Goal: Task Accomplishment & Management: Use online tool/utility

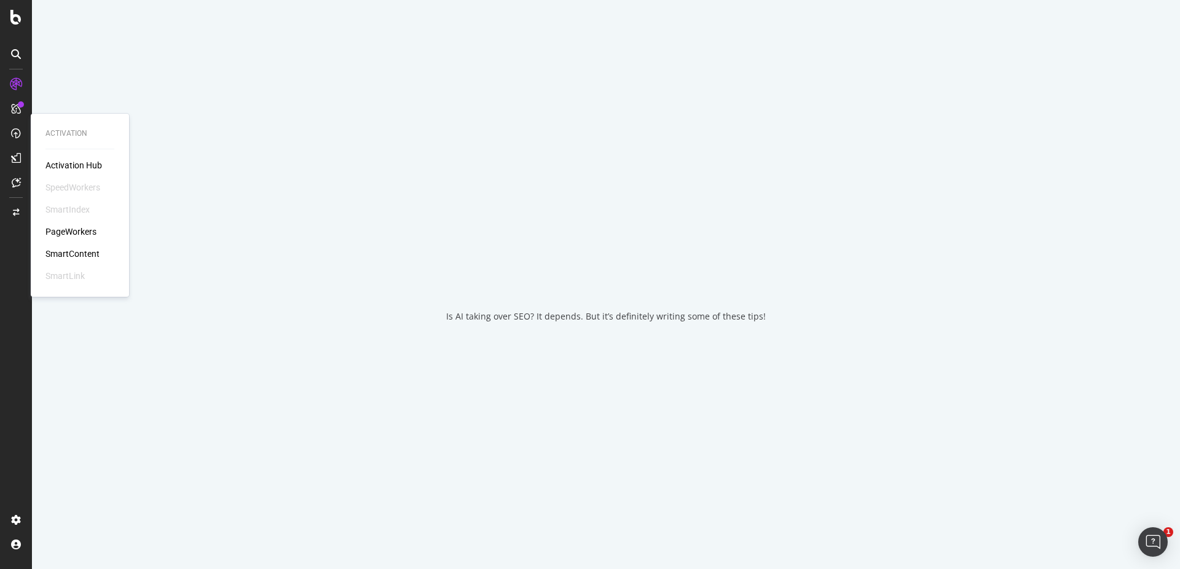
click at [80, 229] on div "PageWorkers" at bounding box center [70, 232] width 51 height 12
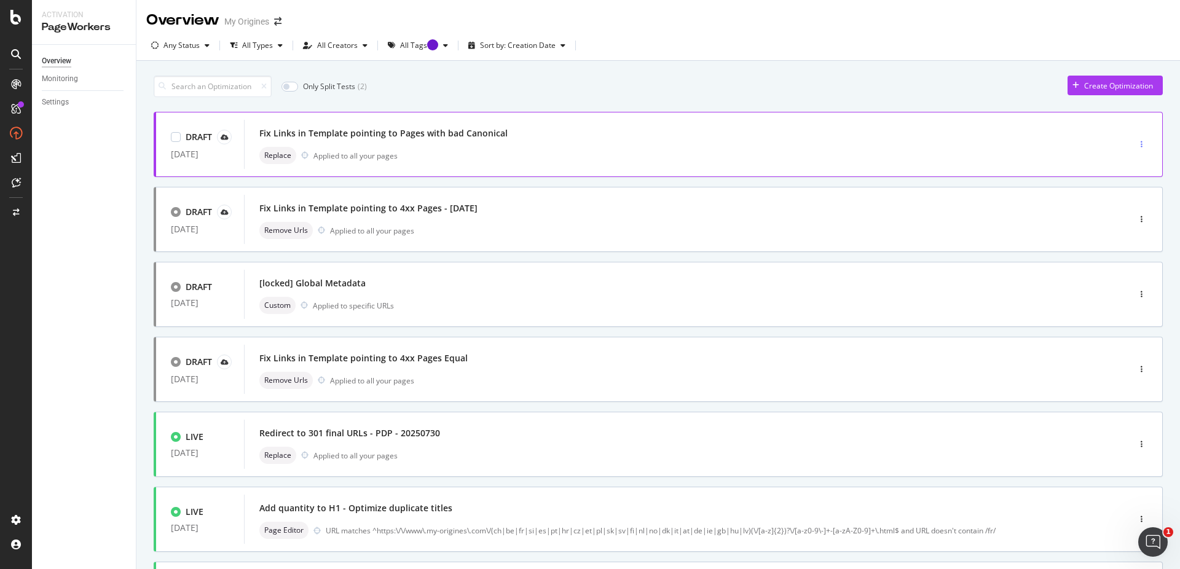
click at [1136, 148] on div "button" at bounding box center [1142, 144] width 12 height 7
click at [1136, 139] on div "button" at bounding box center [1142, 144] width 12 height 18
click at [353, 197] on div "Fix Links in Template pointing to 4xx Pages - [DATE] Remove Urls Applied to all…" at bounding box center [667, 219] width 847 height 49
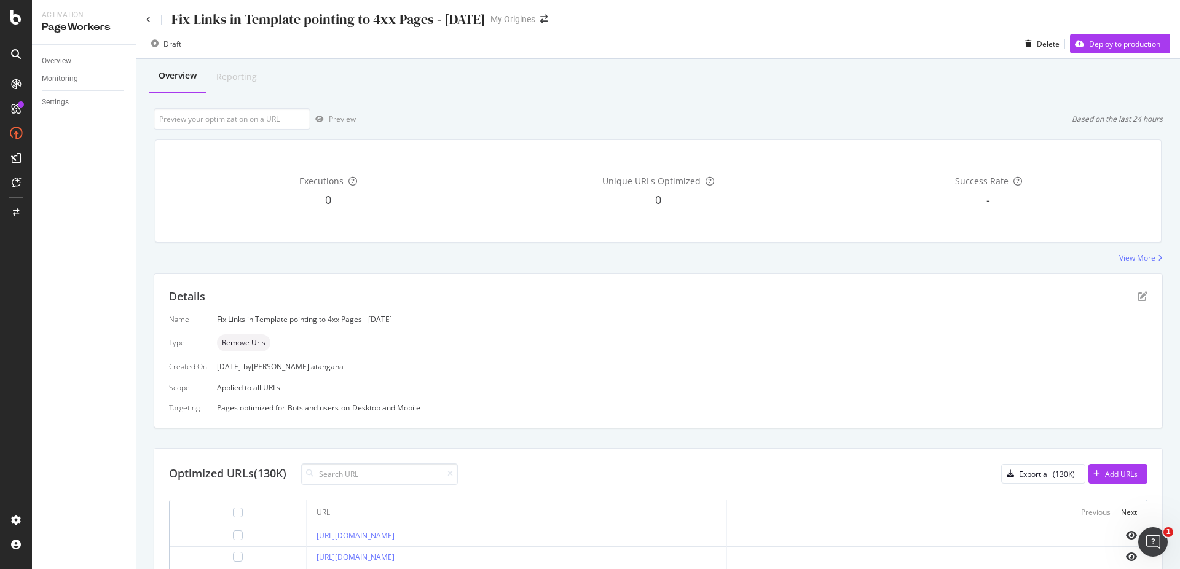
click at [1102, 54] on div "Draft Delete Deploy to production" at bounding box center [658, 46] width 1044 height 25
click at [1106, 44] on div "Deploy to production" at bounding box center [1124, 44] width 71 height 10
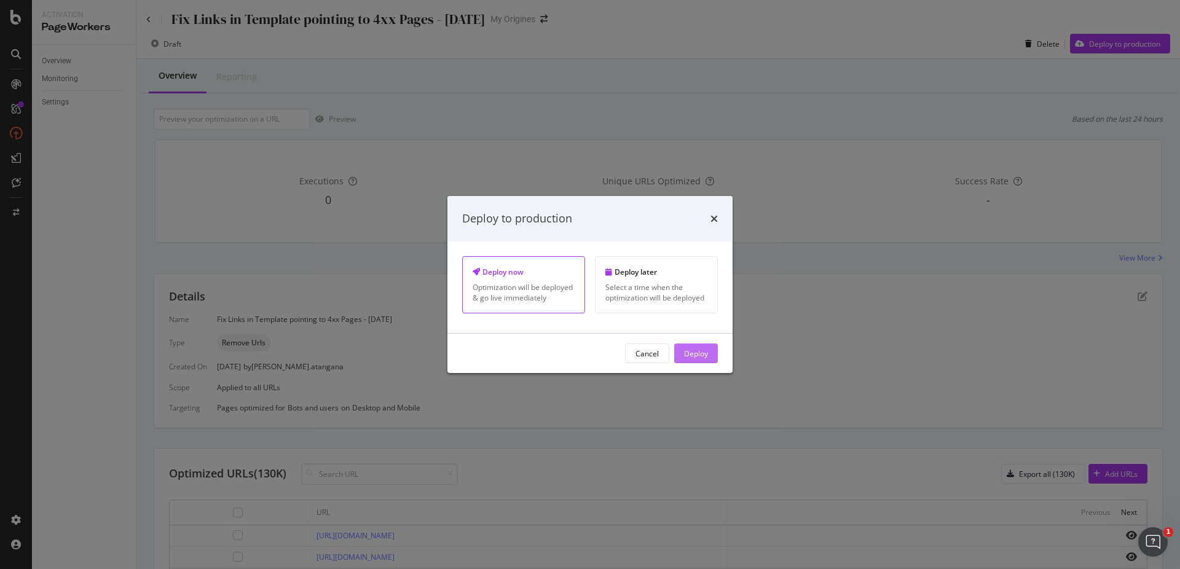
click at [699, 361] on div "Deploy" at bounding box center [696, 353] width 24 height 18
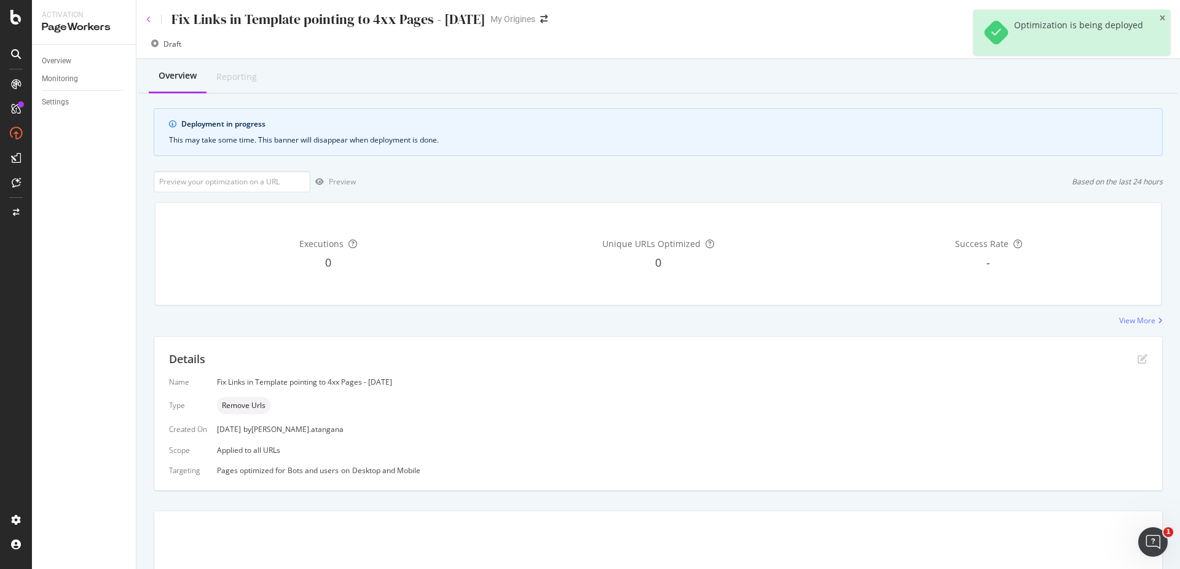
click at [149, 20] on icon at bounding box center [148, 19] width 5 height 7
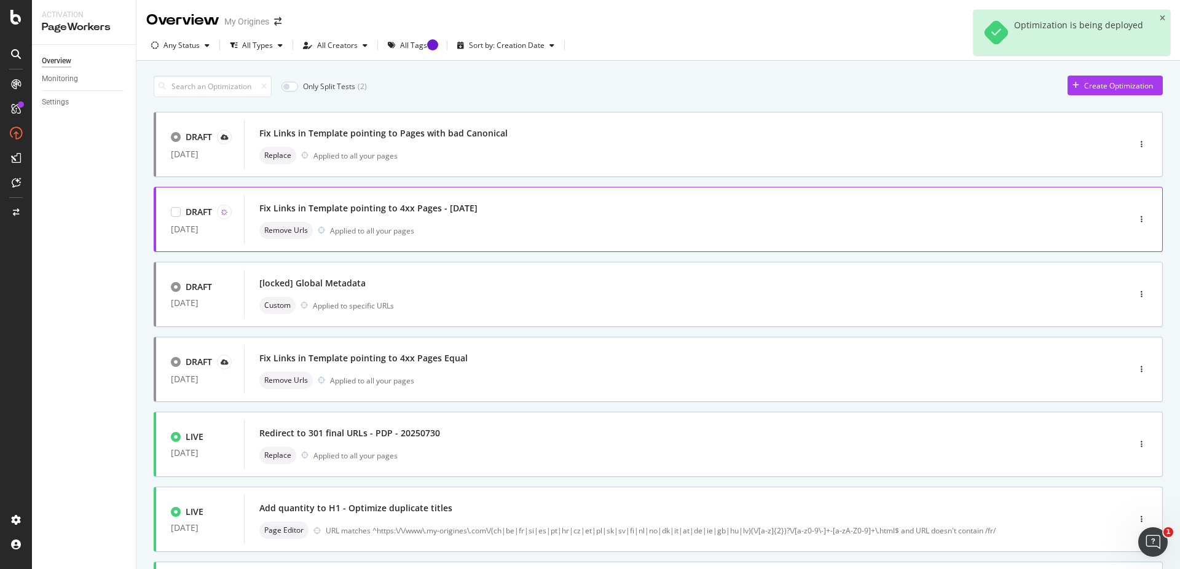
click at [522, 212] on div "Fix Links in Template pointing to 4xx Pages - [DATE]" at bounding box center [667, 208] width 817 height 17
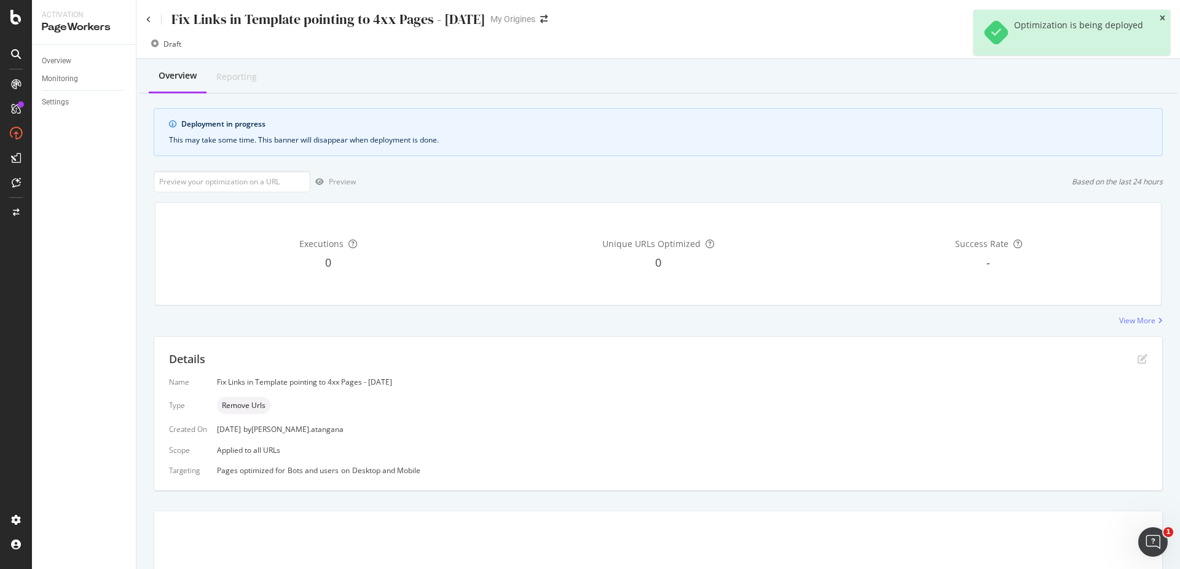
click at [1160, 20] on icon "close toast" at bounding box center [1163, 18] width 6 height 7
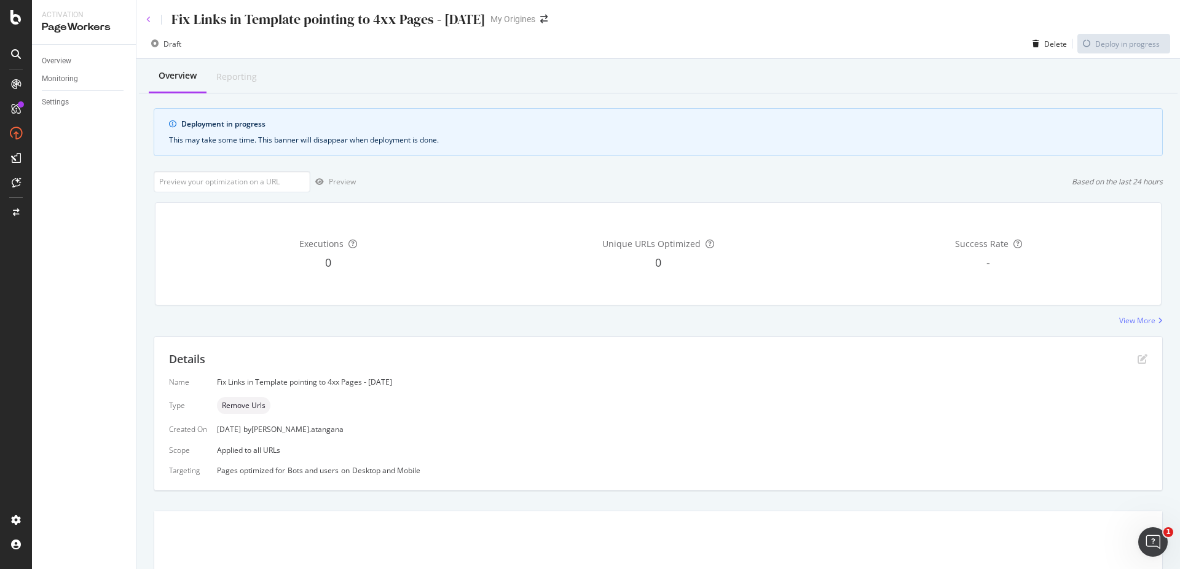
click at [147, 17] on icon at bounding box center [148, 19] width 5 height 7
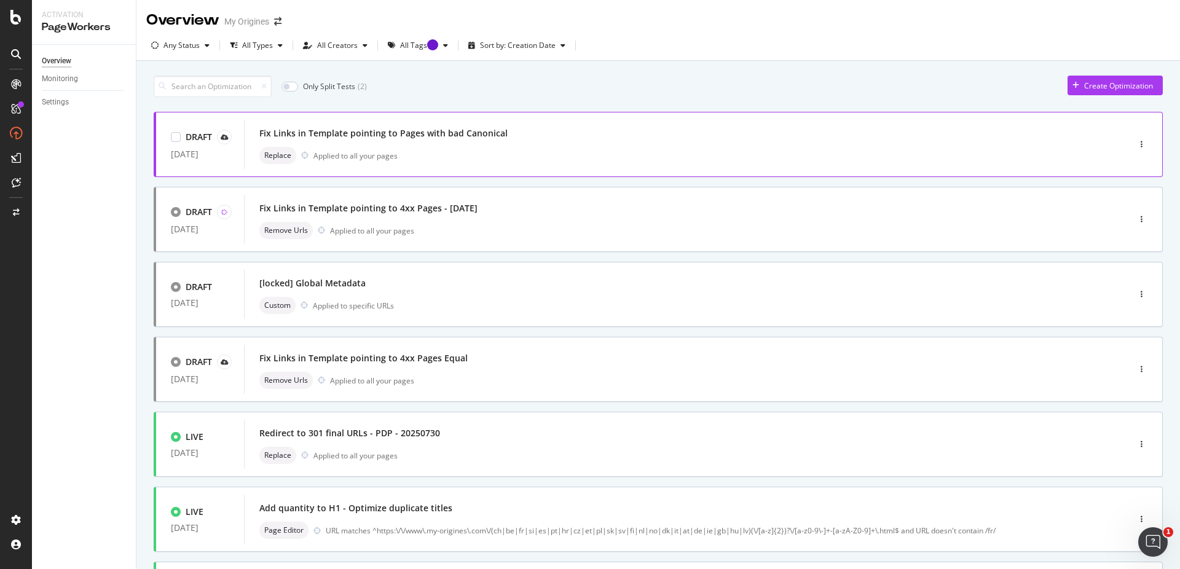
click at [455, 151] on div "Replace Applied to all your pages" at bounding box center [667, 155] width 817 height 17
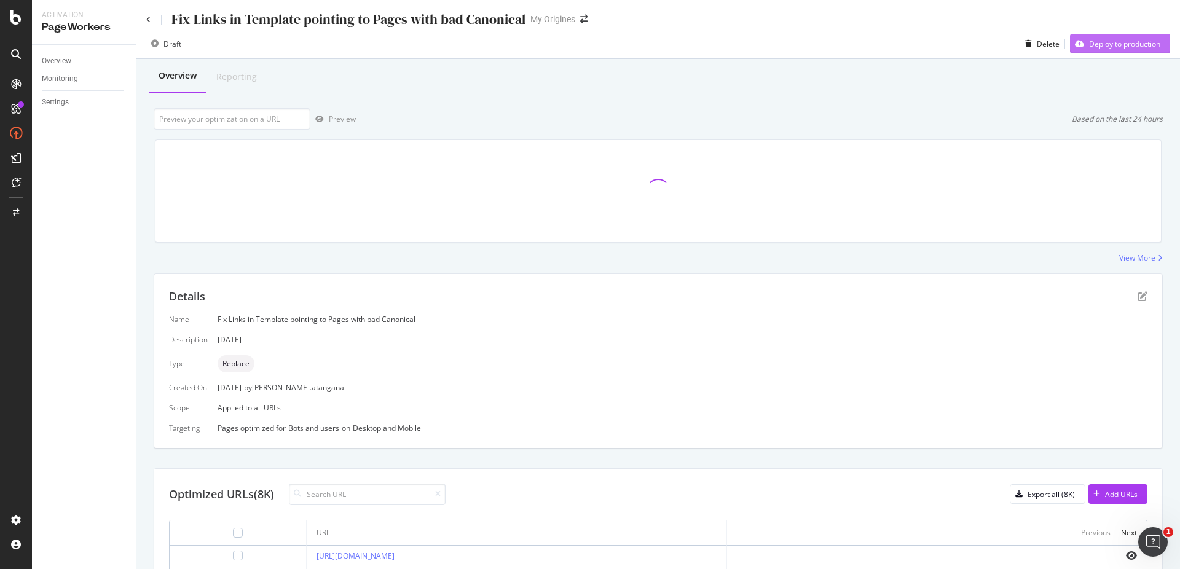
click at [1090, 45] on div "Deploy to production" at bounding box center [1124, 44] width 71 height 10
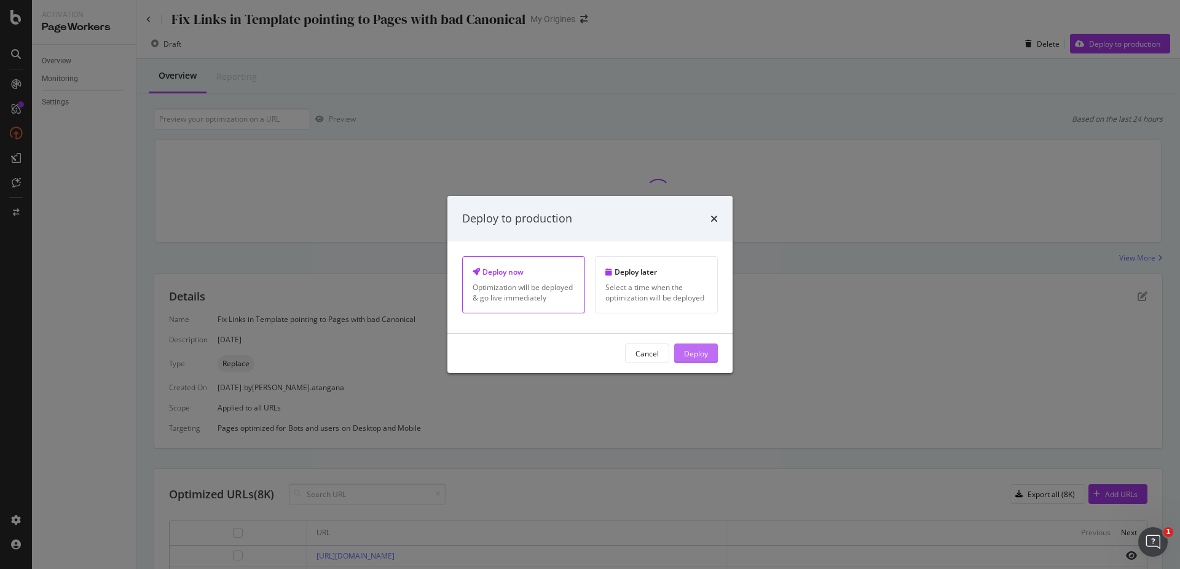
click at [705, 352] on div "Deploy" at bounding box center [696, 353] width 24 height 10
